Goal: Navigation & Orientation: Find specific page/section

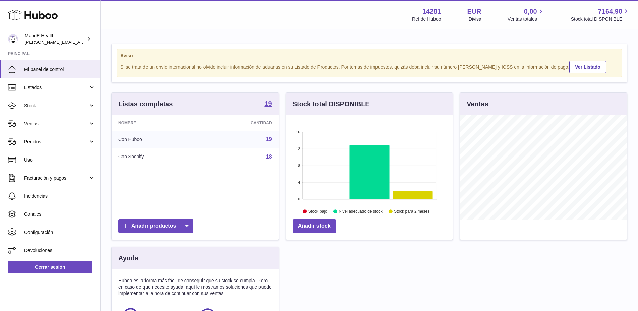
scroll to position [105, 167]
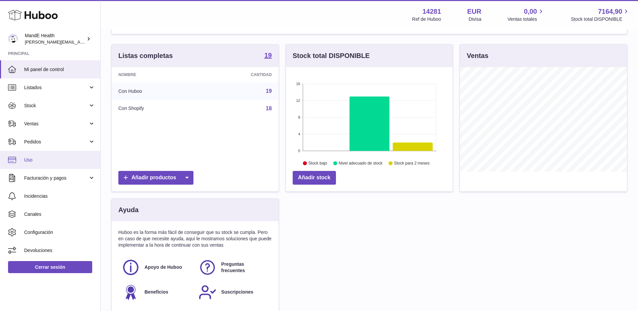
scroll to position [50, 0]
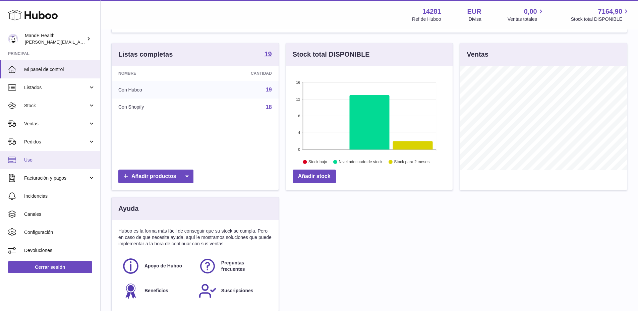
click at [42, 159] on span "Uso" at bounding box center [59, 160] width 71 height 6
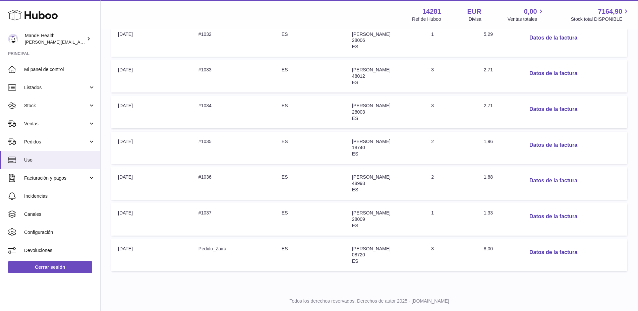
scroll to position [209, 0]
click at [40, 183] on link "Facturación y pagos" at bounding box center [50, 178] width 100 height 18
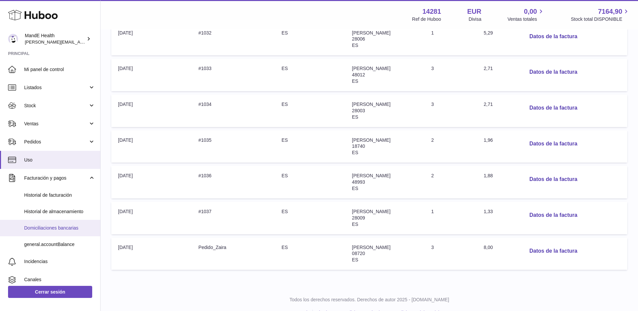
click at [42, 229] on span "Domiciliaciones bancarias" at bounding box center [59, 228] width 71 height 6
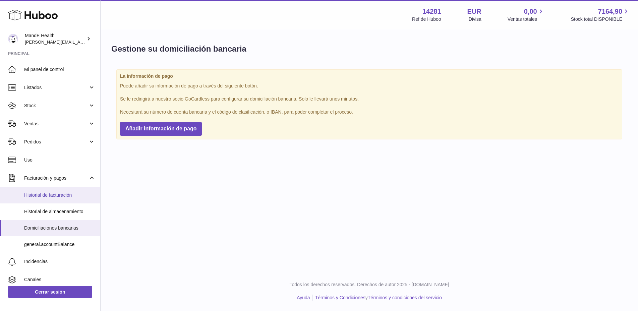
click at [45, 196] on span "Historial de facturación" at bounding box center [59, 195] width 71 height 6
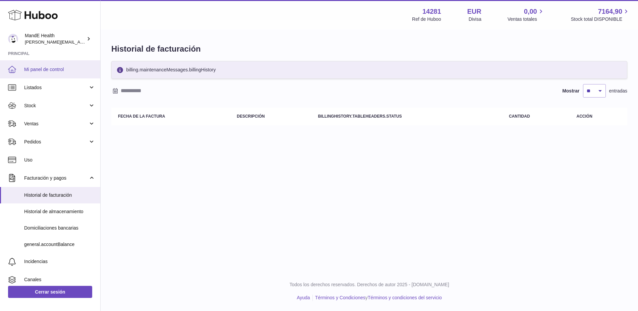
click at [44, 68] on span "Mi panel de control" at bounding box center [59, 69] width 71 height 6
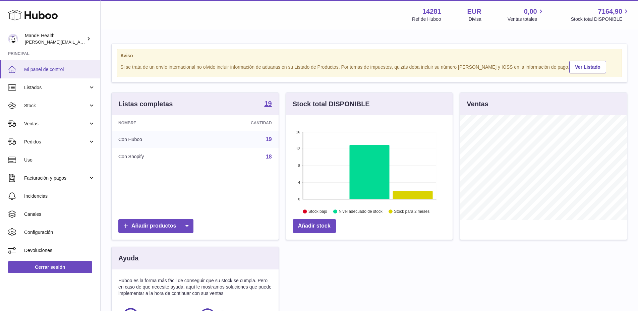
scroll to position [105, 167]
click at [38, 185] on link "Facturación y pagos" at bounding box center [50, 178] width 100 height 18
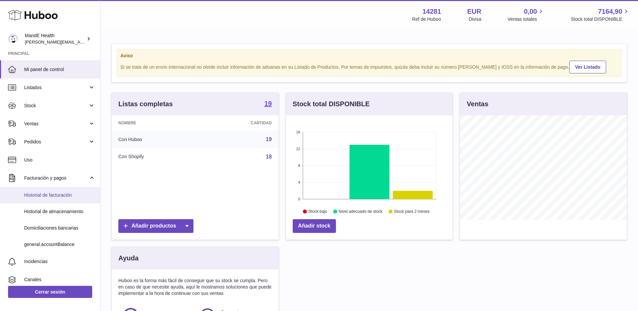
click at [37, 199] on link "Historial de facturación" at bounding box center [50, 195] width 100 height 16
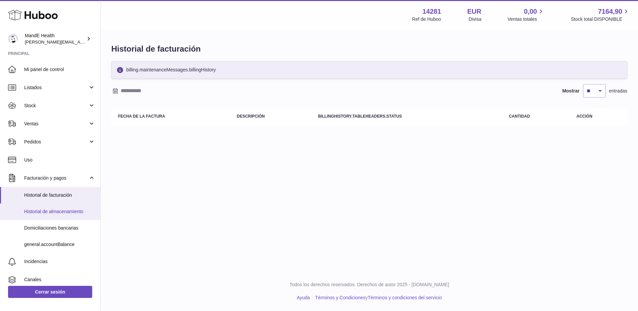
click at [63, 209] on span "Historial de almacenamiento" at bounding box center [59, 212] width 71 height 6
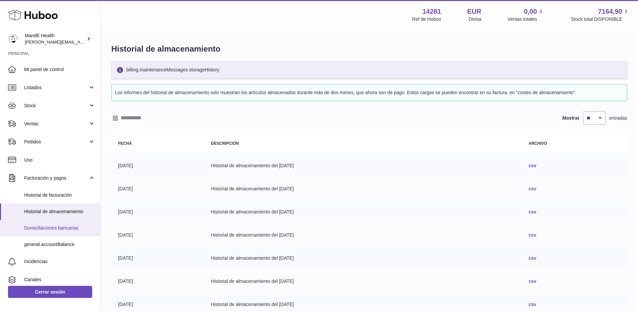
click at [50, 226] on span "Domiciliaciones bancarias" at bounding box center [59, 228] width 71 height 6
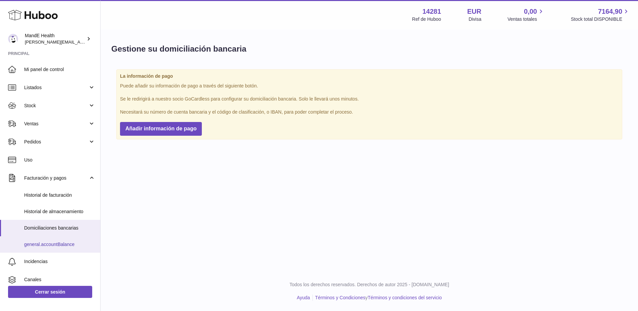
click at [49, 243] on span "general.accountBalance" at bounding box center [59, 244] width 71 height 6
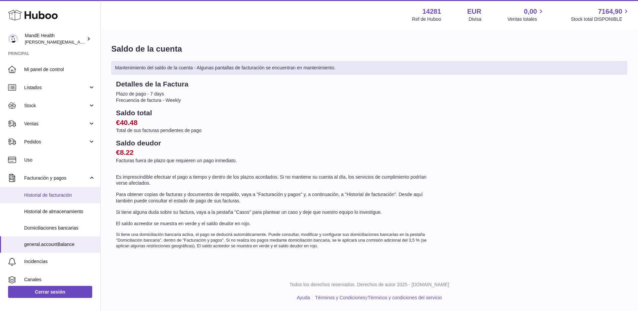
click at [50, 194] on span "Historial de facturación" at bounding box center [59, 195] width 71 height 6
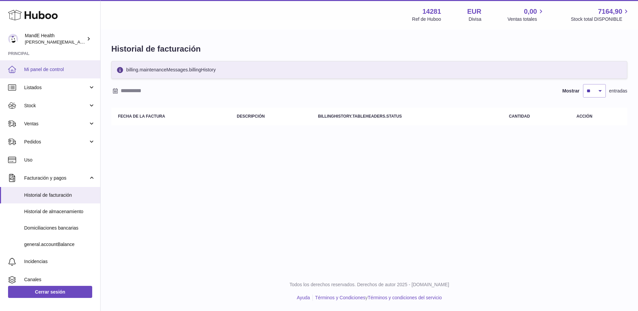
click at [35, 72] on span "Mi panel de control" at bounding box center [59, 69] width 71 height 6
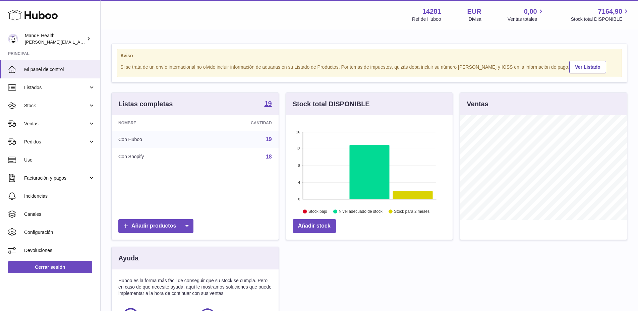
scroll to position [105, 167]
